Goal: Information Seeking & Learning: Learn about a topic

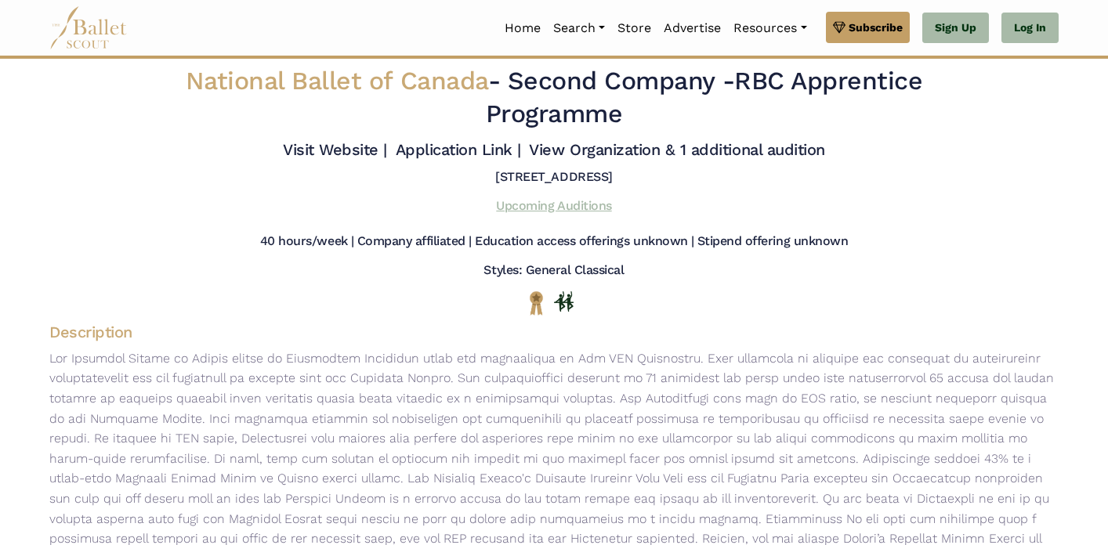
click at [534, 209] on link "Upcoming Auditions" at bounding box center [553, 205] width 115 height 15
click at [79, 27] on img at bounding box center [88, 27] width 78 height 43
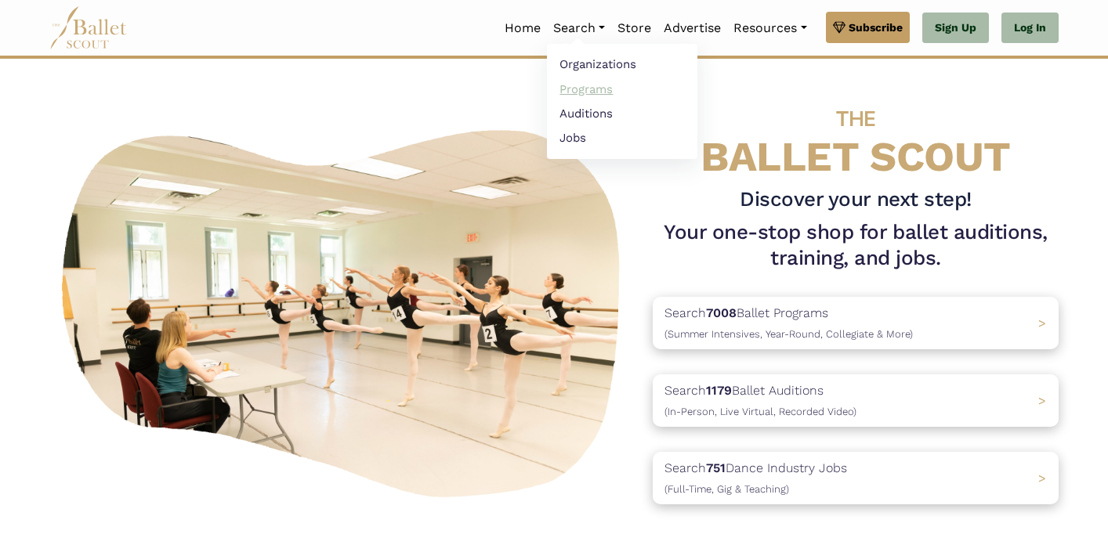
click at [589, 90] on link "Programs" at bounding box center [622, 89] width 150 height 24
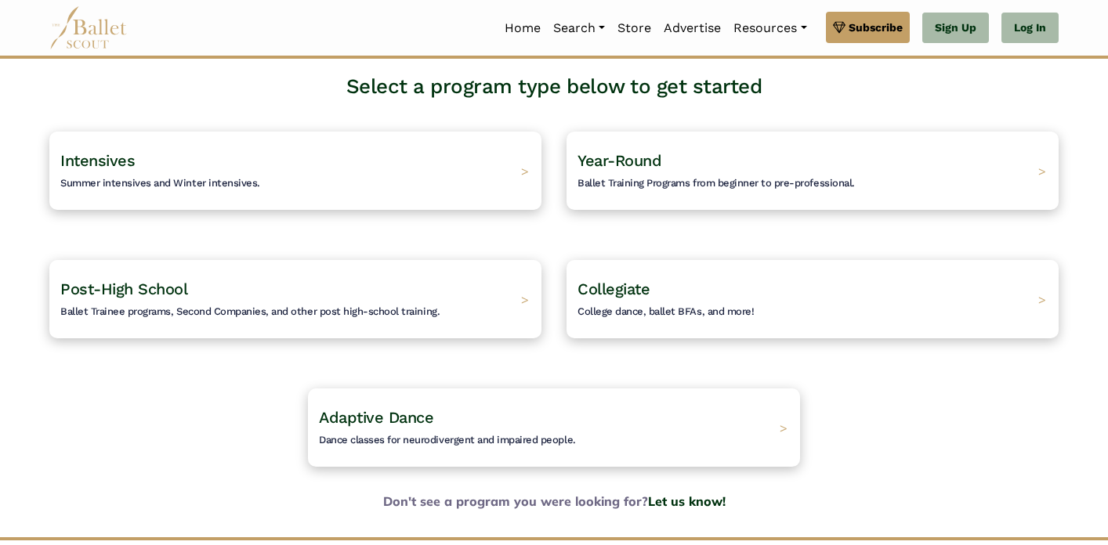
scroll to position [99, 0]
click at [668, 161] on h4 "Year-Round Ballet Training Programs from beginner to pre-professional." at bounding box center [711, 170] width 291 height 43
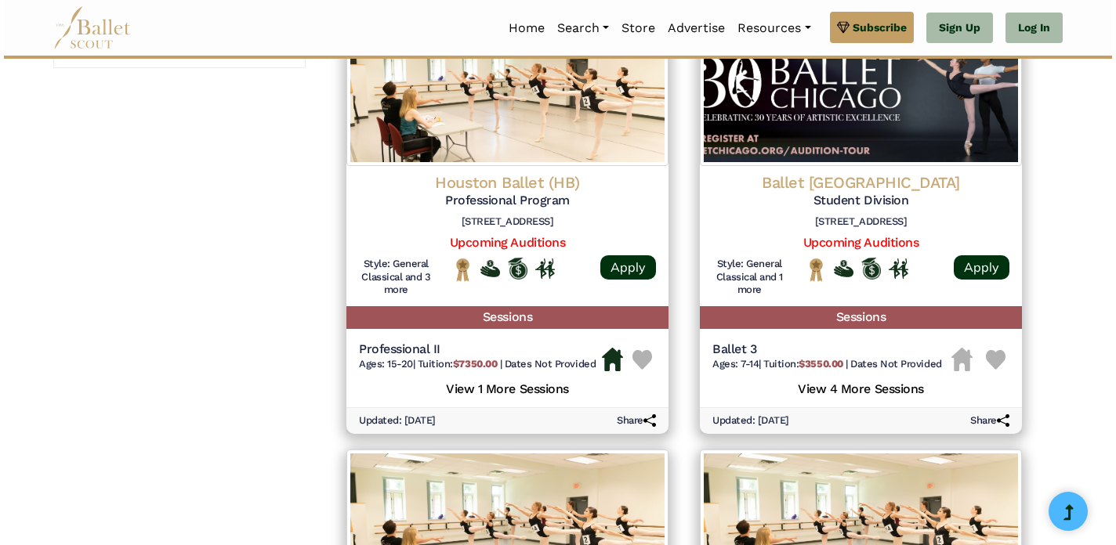
scroll to position [1214, 0]
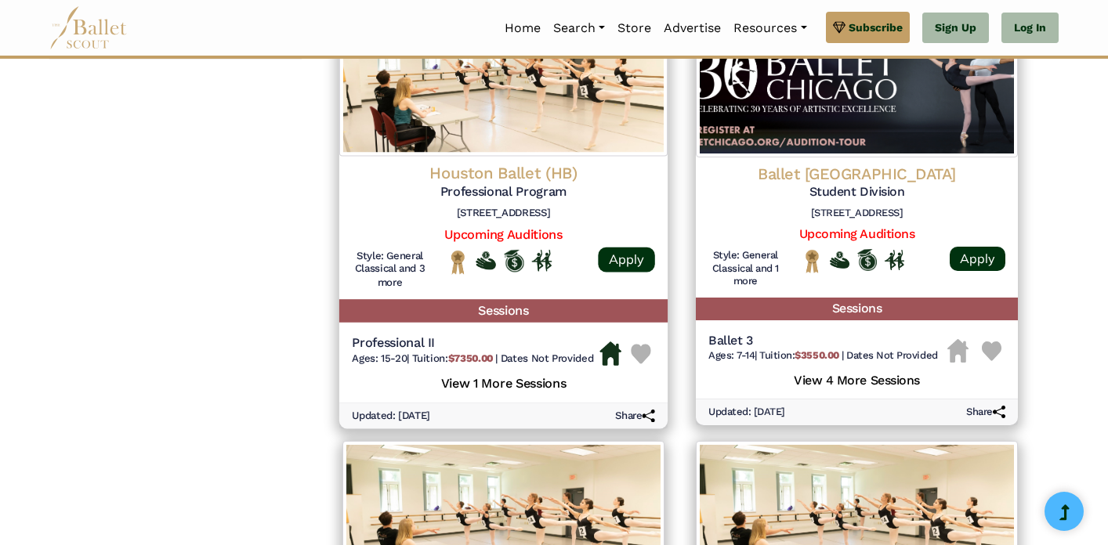
click at [505, 387] on h5 "View 1 More Sessions" at bounding box center [503, 382] width 303 height 20
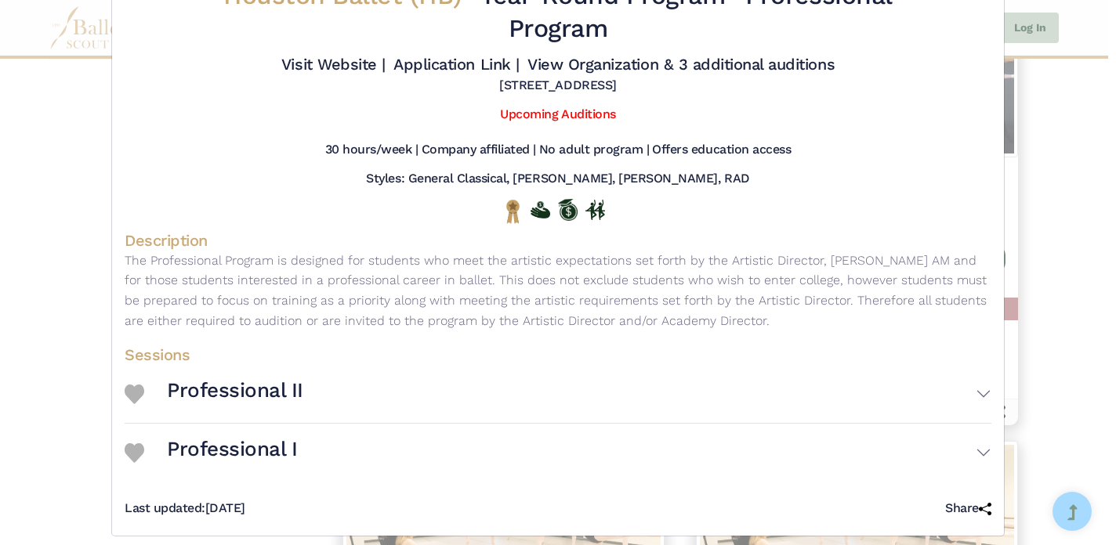
scroll to position [74, 0]
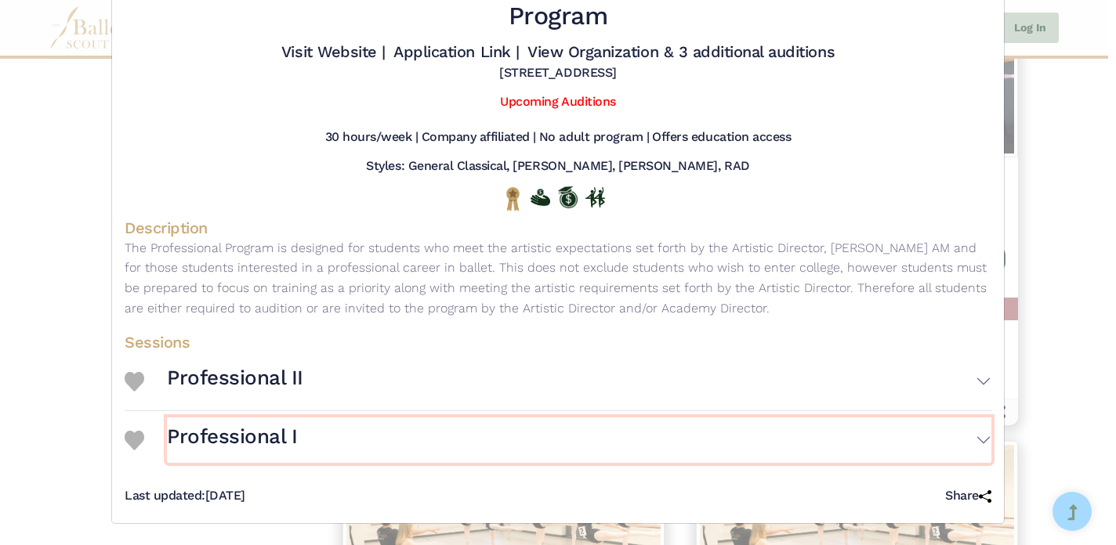
click at [226, 439] on h3 "Professional I" at bounding box center [232, 437] width 130 height 27
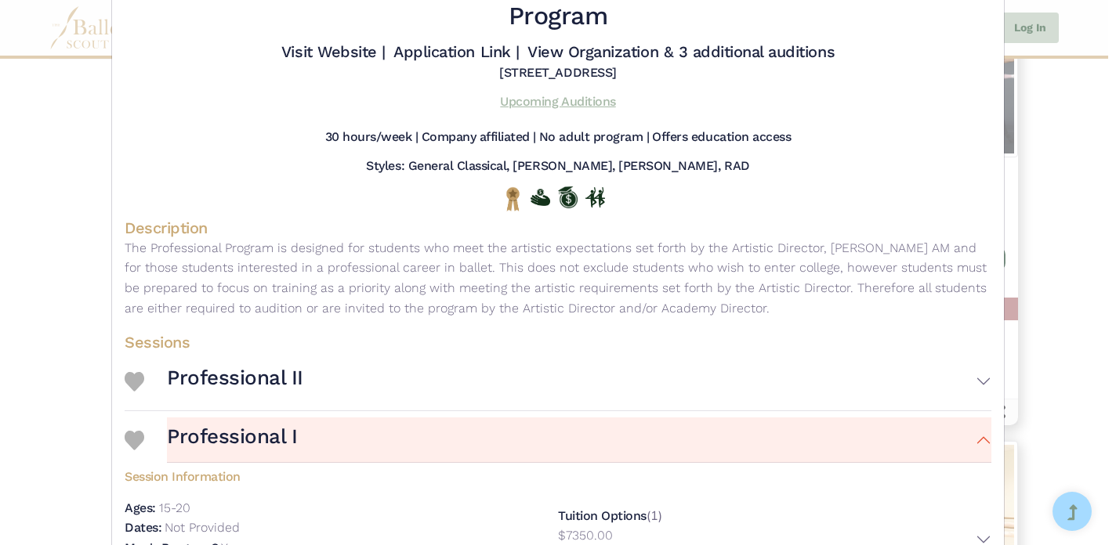
click at [551, 103] on link "Upcoming Auditions" at bounding box center [557, 101] width 115 height 15
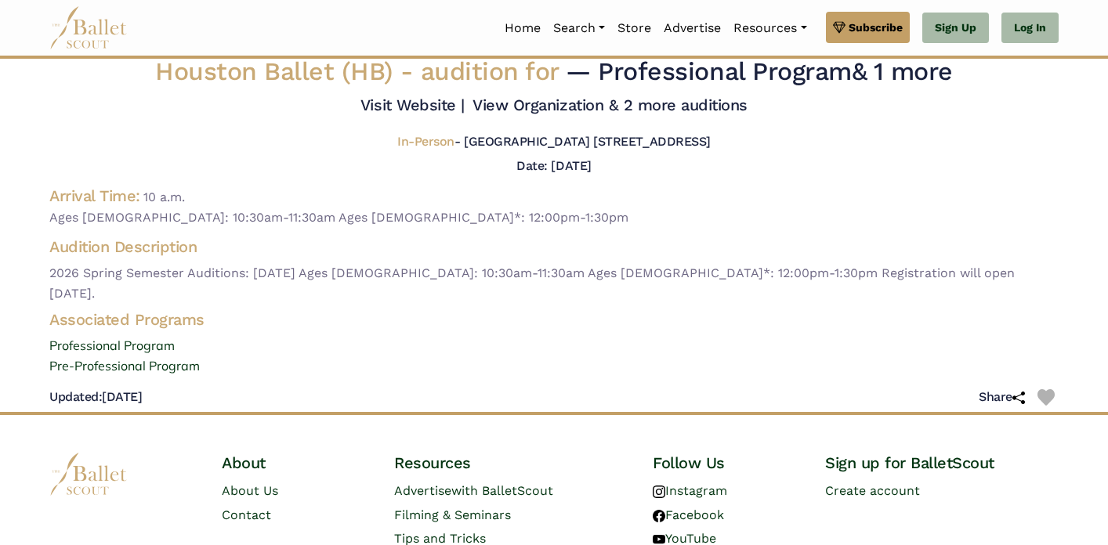
scroll to position [2, 0]
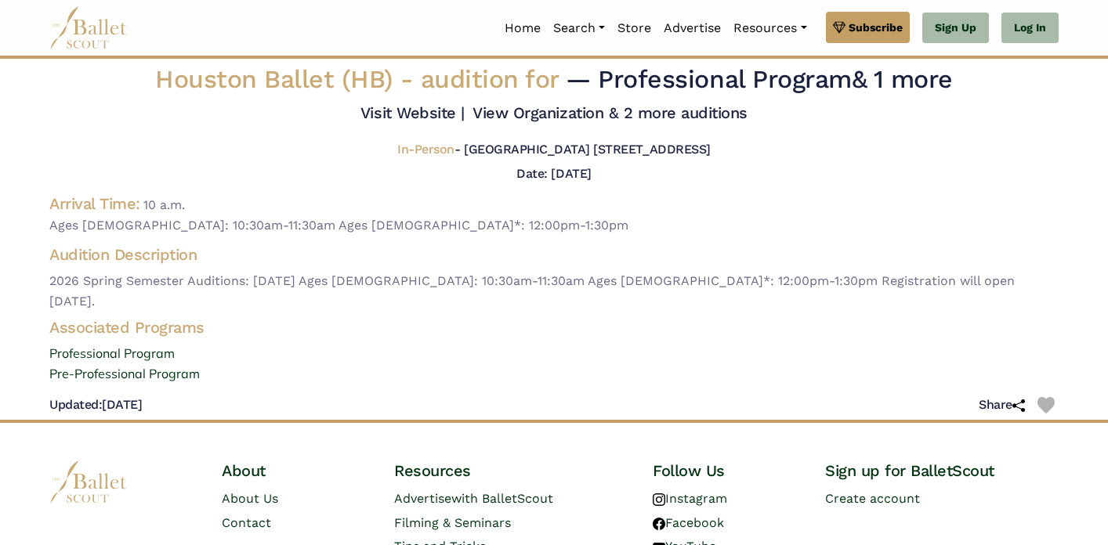
click at [561, 181] on h5 "Date: [DATE]" at bounding box center [553, 173] width 74 height 15
